Goal: Communication & Community: Answer question/provide support

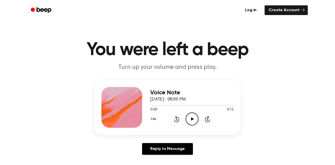
click at [191, 115] on icon "Play Audio" at bounding box center [192, 118] width 13 height 13
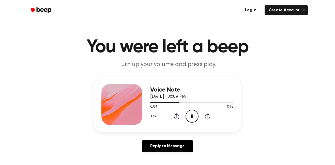
click at [177, 122] on div "1.0x Rewind 5 seconds Pause Audio Skip 5 seconds" at bounding box center [191, 115] width 83 height 13
click at [177, 117] on icon at bounding box center [176, 117] width 1 height 2
click at [179, 113] on icon "Rewind 5 seconds" at bounding box center [177, 116] width 6 height 7
click at [177, 117] on icon at bounding box center [176, 117] width 1 height 2
click at [273, 145] on div "Voice Note September 14, 2025 · 08:09 PM 0:08 0:12 Your browser does not suppor…" at bounding box center [167, 116] width 323 height 79
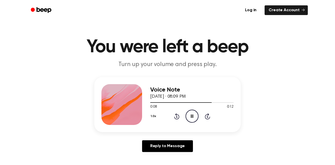
click at [273, 145] on div "Voice Note September 14, 2025 · 08:09 PM 0:08 0:12 Your browser does not suppor…" at bounding box center [167, 116] width 323 height 79
click at [180, 116] on div "1.0x Rewind 5 seconds Play Audio Skip 5 seconds" at bounding box center [191, 115] width 83 height 13
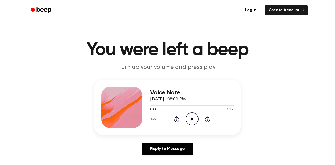
click at [189, 115] on icon "Play Audio" at bounding box center [192, 118] width 13 height 13
click at [173, 157] on div "Reply to Message" at bounding box center [167, 151] width 147 height 16
click at [175, 117] on icon "Rewind 5 seconds" at bounding box center [177, 119] width 6 height 7
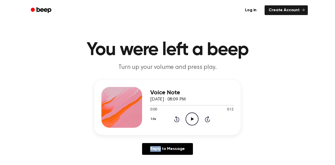
click at [175, 117] on icon "Rewind 5 seconds" at bounding box center [177, 119] width 6 height 7
click at [195, 120] on icon "Play Audio" at bounding box center [192, 118] width 13 height 13
